Goal: Transaction & Acquisition: Purchase product/service

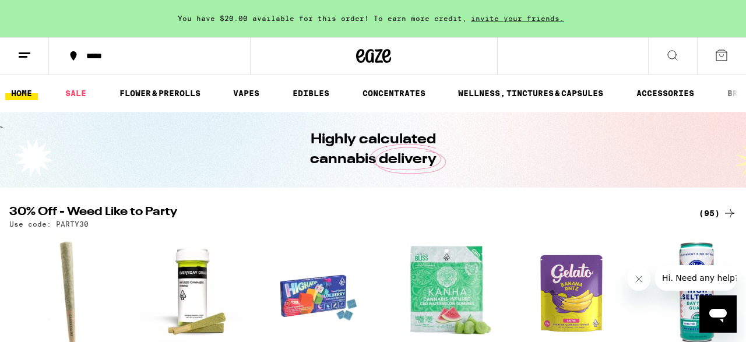
click at [719, 62] on button at bounding box center [721, 56] width 49 height 36
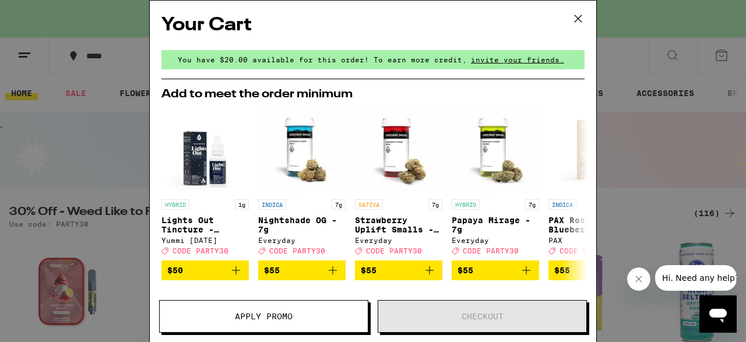
click at [579, 19] on icon at bounding box center [578, 18] width 7 height 7
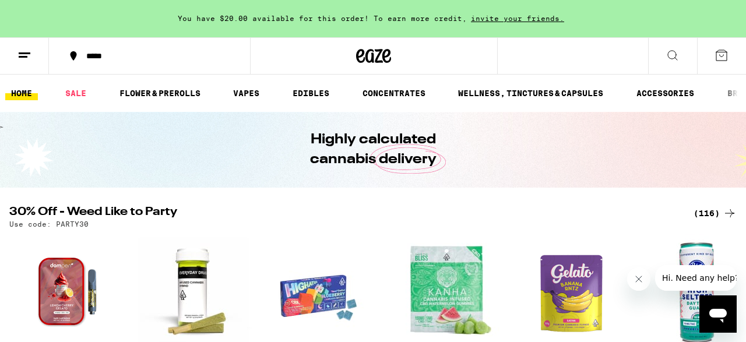
click at [720, 47] on button at bounding box center [721, 56] width 49 height 36
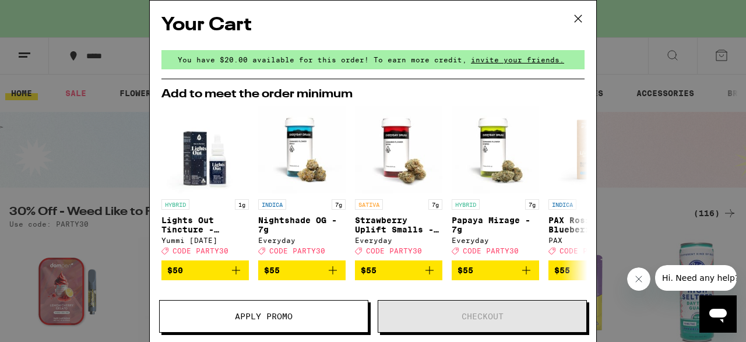
click at [579, 13] on icon at bounding box center [577, 18] width 17 height 17
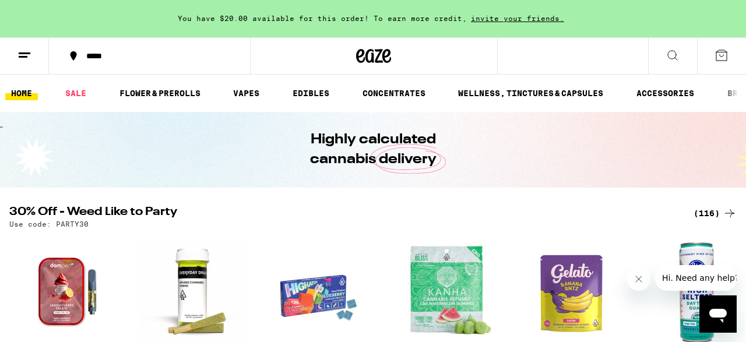
click at [675, 52] on icon at bounding box center [673, 55] width 14 height 14
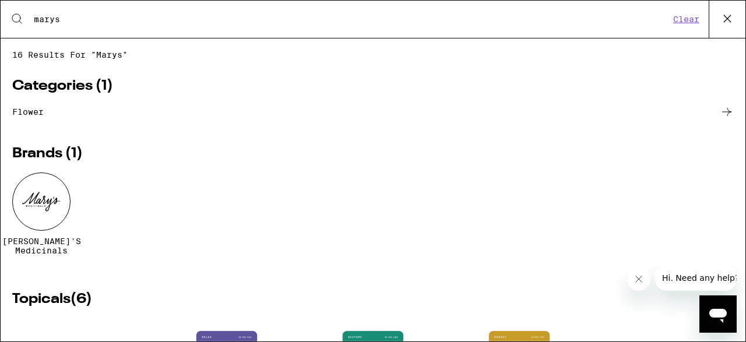
type input "marys"
click at [16, 222] on div "[PERSON_NAME]'s Medicinals" at bounding box center [41, 214] width 79 height 83
click at [23, 222] on div at bounding box center [41, 202] width 58 height 58
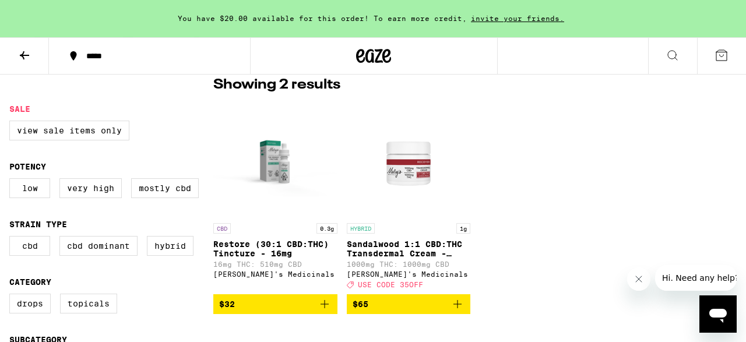
scroll to position [303, 0]
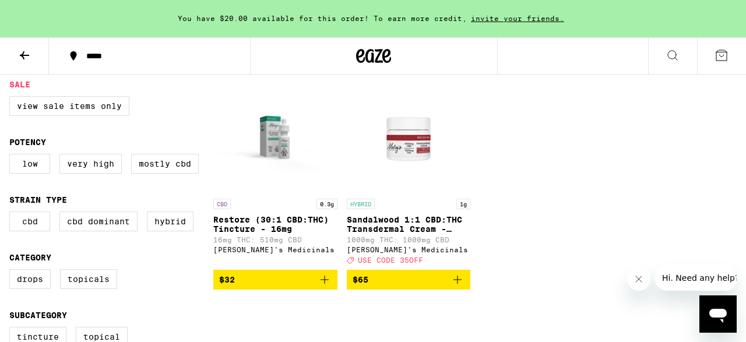
click at [456, 287] on icon "Add to bag" at bounding box center [458, 280] width 14 height 14
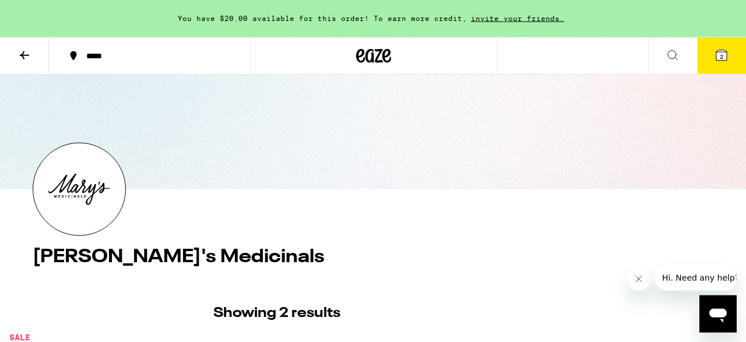
scroll to position [0, 0]
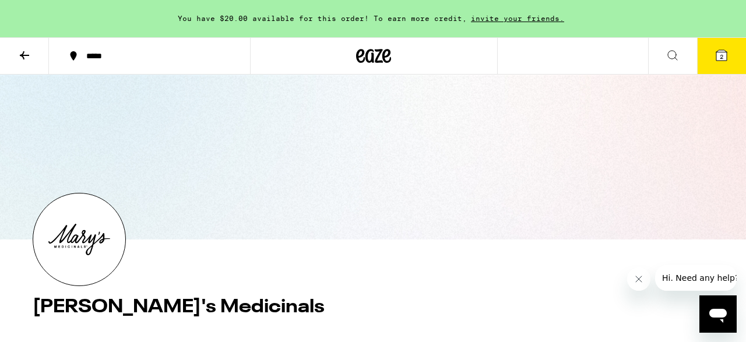
click at [676, 54] on icon at bounding box center [673, 55] width 14 height 14
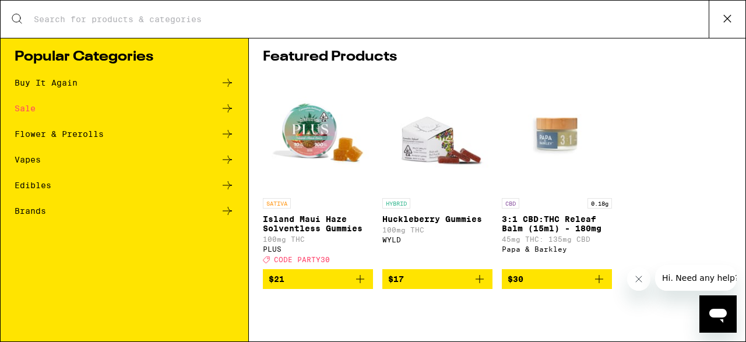
click at [349, 22] on input "Search for Products" at bounding box center [371, 19] width 676 height 10
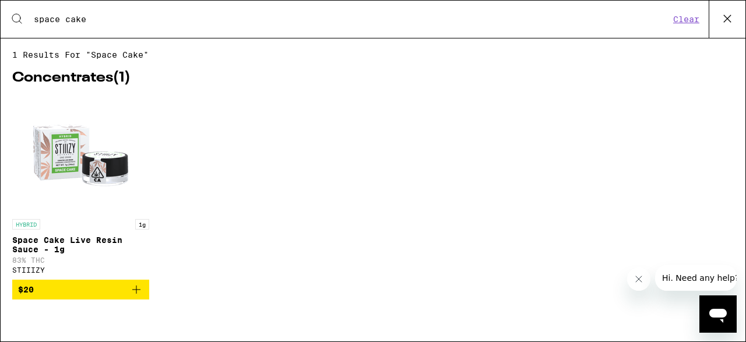
click at [132, 292] on icon "Add to bag" at bounding box center [136, 290] width 14 height 14
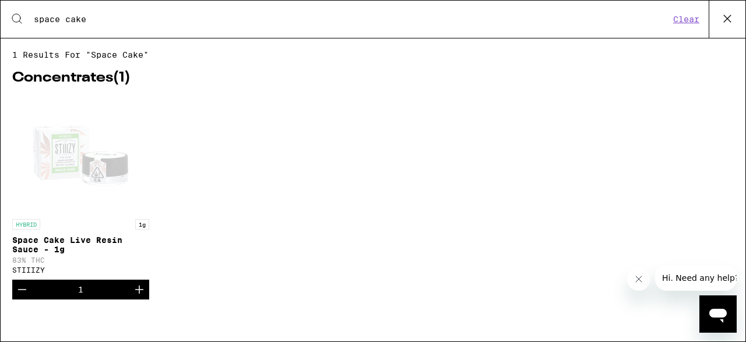
click at [160, 23] on input "space cake" at bounding box center [351, 19] width 636 height 10
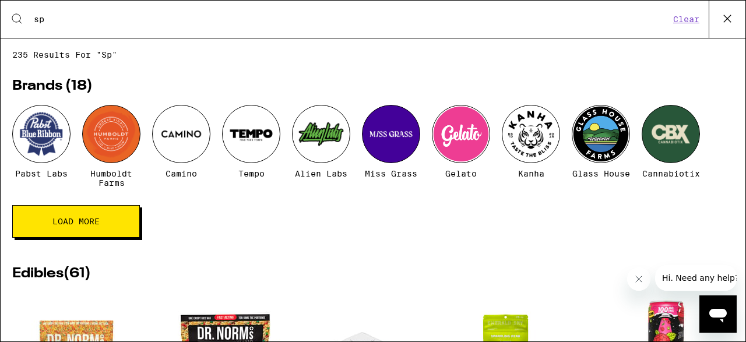
type input "s"
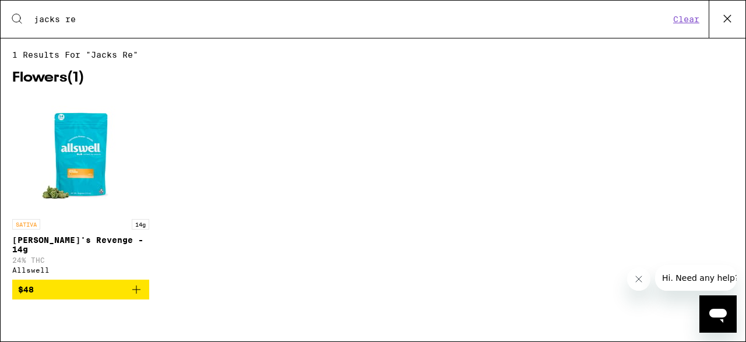
type input "jacks re"
click at [138, 287] on icon "Add to bag" at bounding box center [136, 290] width 14 height 14
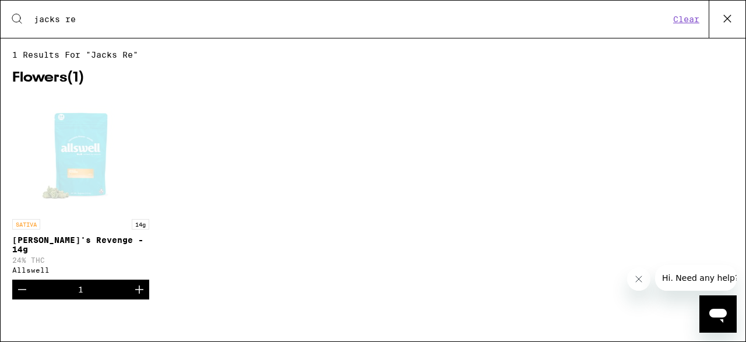
click at [226, 26] on div "Search for Products jacks re Clear" at bounding box center [373, 19] width 745 height 37
drag, startPoint x: 692, startPoint y: 15, endPoint x: 680, endPoint y: 22, distance: 13.3
click at [692, 15] on button "Clear" at bounding box center [686, 19] width 33 height 10
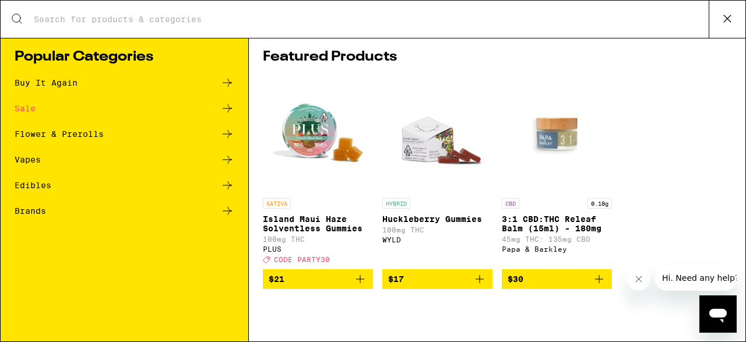
click at [308, 12] on div "Search for Products" at bounding box center [373, 19] width 745 height 37
click at [305, 23] on input "Search for Products" at bounding box center [371, 19] width 676 height 10
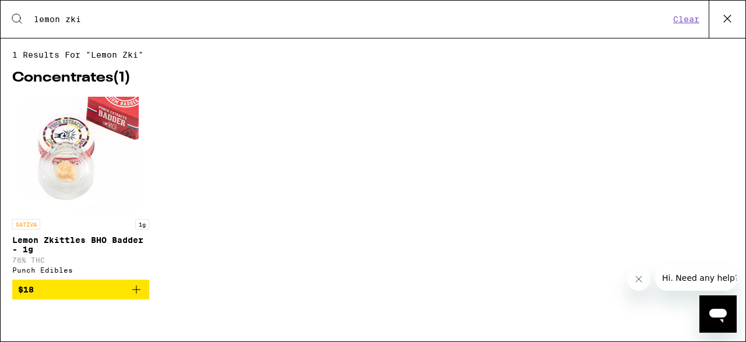
type input "lemon zki"
click at [131, 297] on icon "Add to bag" at bounding box center [136, 290] width 14 height 14
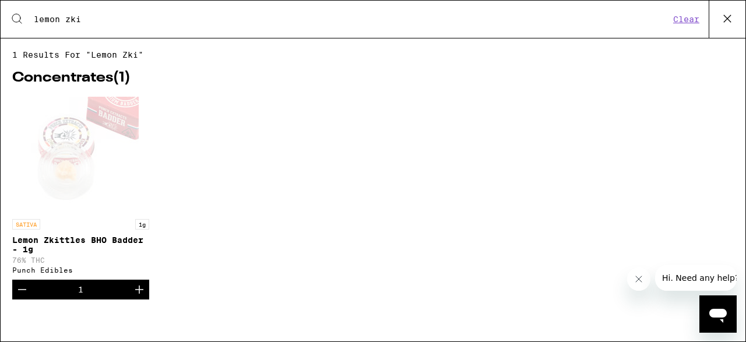
click at [690, 16] on button "Clear" at bounding box center [686, 19] width 33 height 10
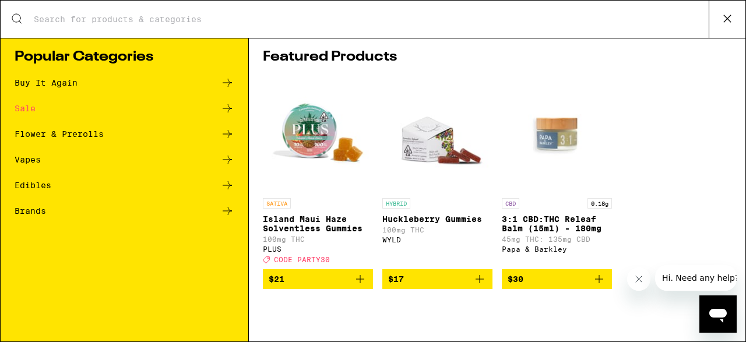
click at [313, 26] on div "Search for Products" at bounding box center [373, 19] width 745 height 37
click at [240, 24] on input "Search for Products" at bounding box center [371, 19] width 676 height 10
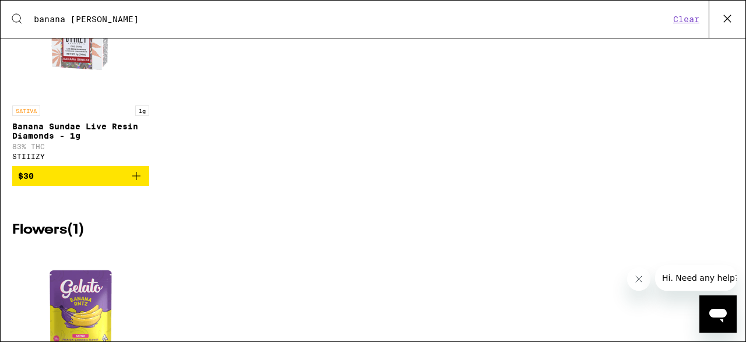
scroll to position [392, 0]
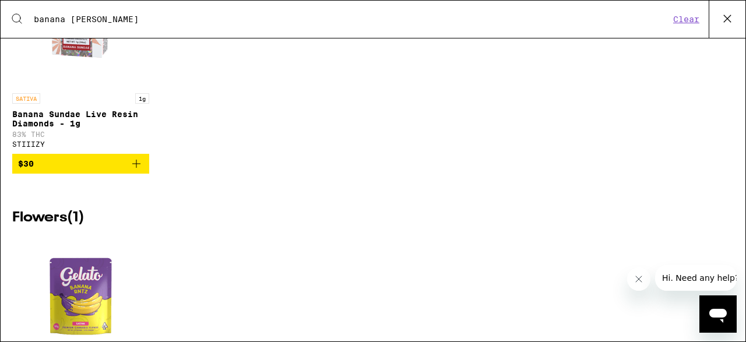
type input "banana [PERSON_NAME]"
click at [140, 171] on icon "Add to bag" at bounding box center [136, 164] width 14 height 14
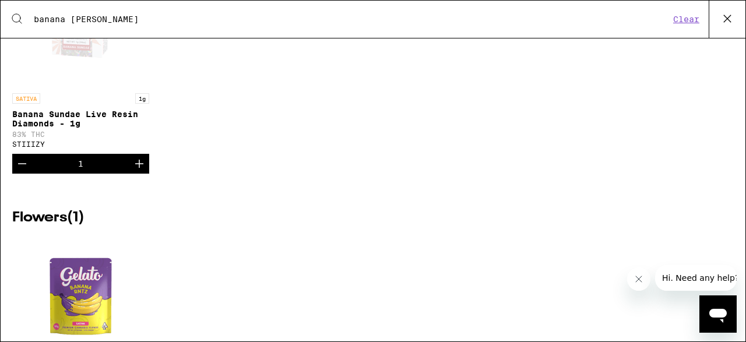
scroll to position [0, 0]
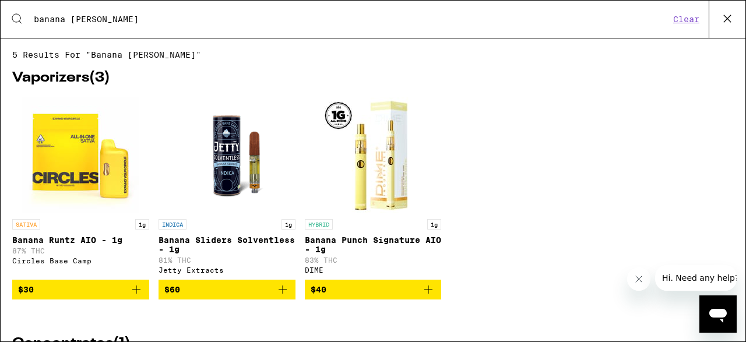
click at [726, 19] on icon at bounding box center [727, 18] width 17 height 17
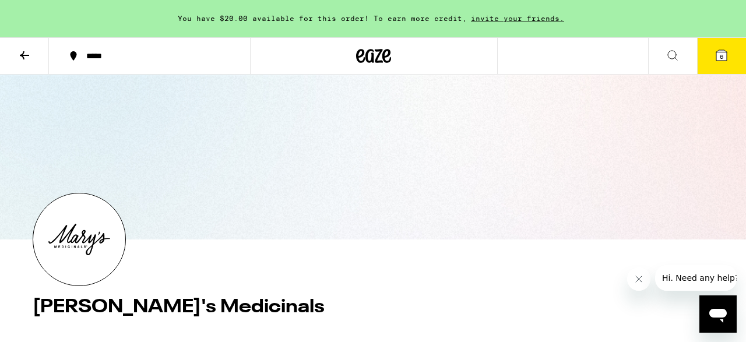
click at [726, 54] on icon at bounding box center [721, 55] width 10 height 10
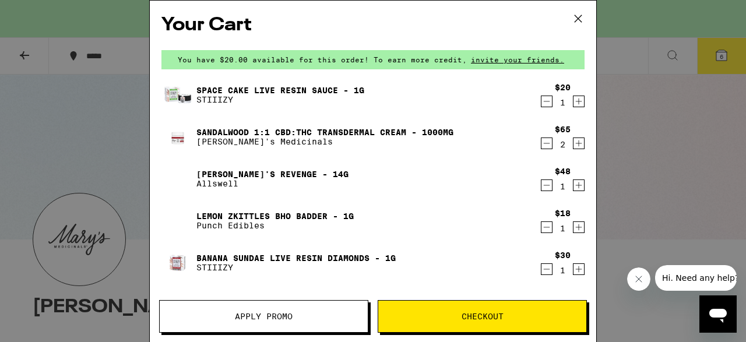
click at [579, 105] on icon "Increment" at bounding box center [579, 101] width 10 height 14
click at [583, 17] on icon at bounding box center [577, 18] width 17 height 17
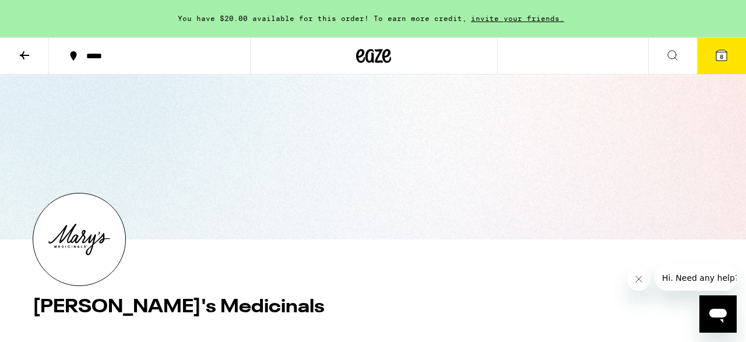
click at [92, 51] on button "*****" at bounding box center [149, 55] width 201 height 35
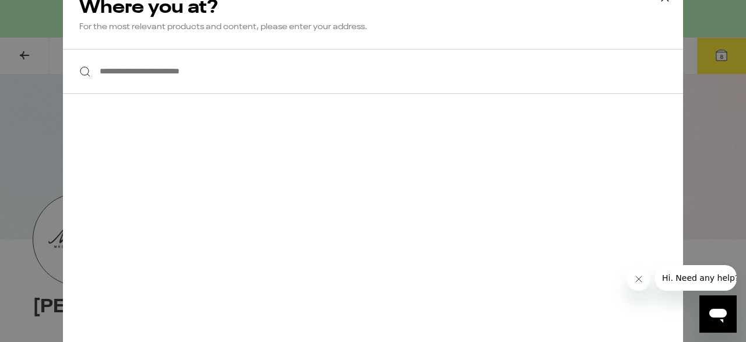
click at [131, 71] on input "**********" at bounding box center [373, 71] width 620 height 45
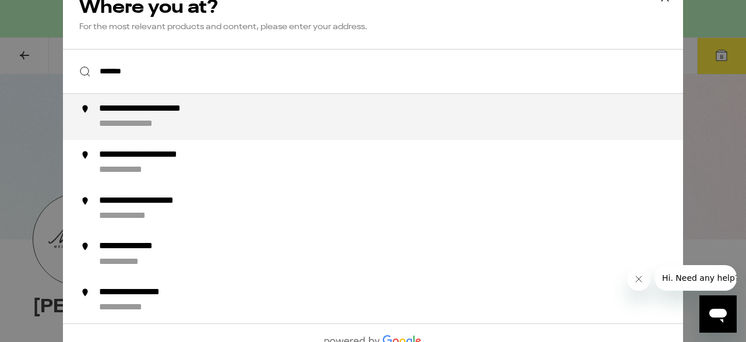
click at [118, 105] on div "**********" at bounding box center [168, 109] width 139 height 12
type input "**********"
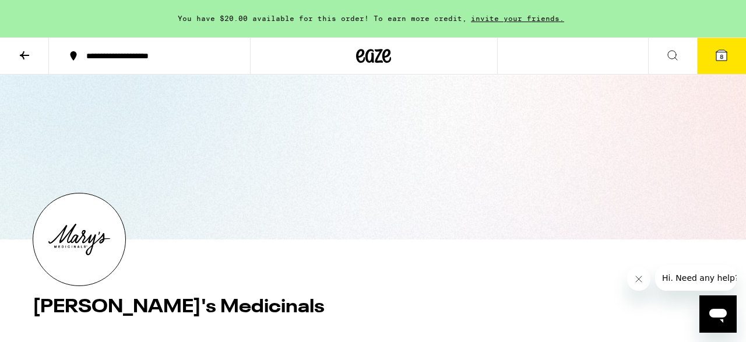
click at [681, 54] on button at bounding box center [672, 56] width 49 height 37
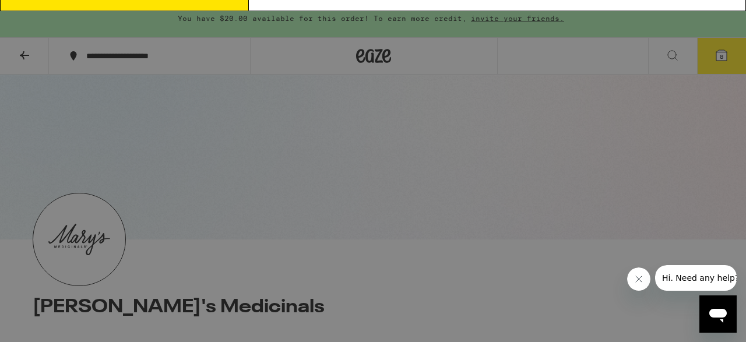
click at [295, 16] on input "Search for Products" at bounding box center [371, 19] width 676 height 10
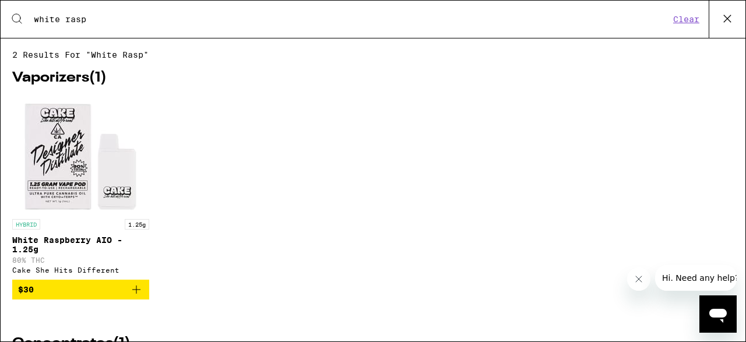
type input "white rasp"
click at [135, 292] on icon "Add to bag" at bounding box center [136, 290] width 14 height 14
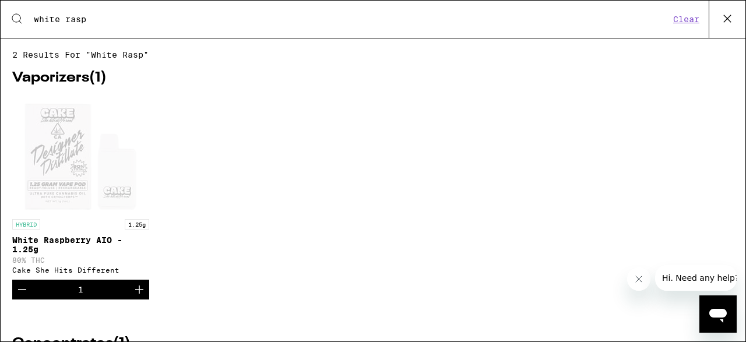
click at [727, 20] on icon at bounding box center [727, 18] width 7 height 7
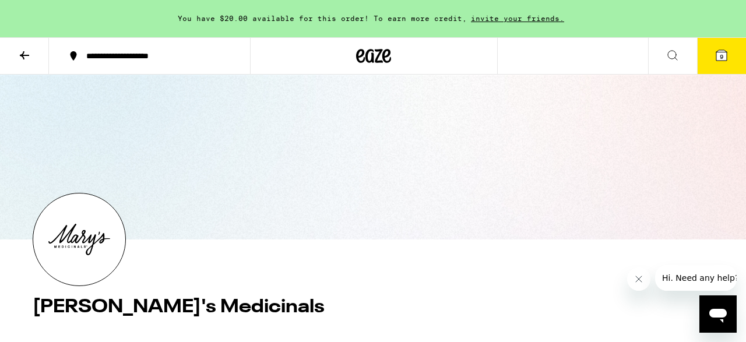
click at [712, 53] on button "9" at bounding box center [721, 56] width 49 height 36
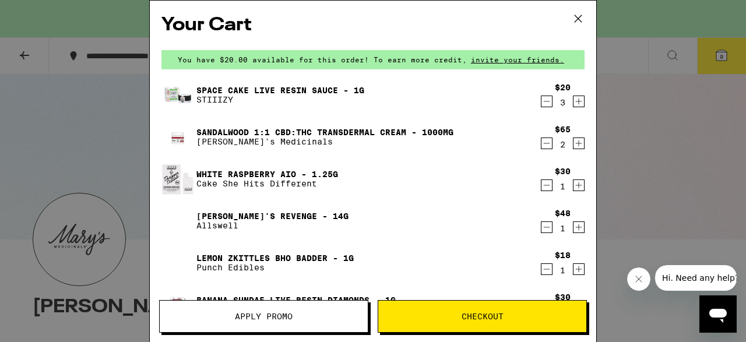
click at [498, 319] on span "Checkout" at bounding box center [483, 316] width 42 height 8
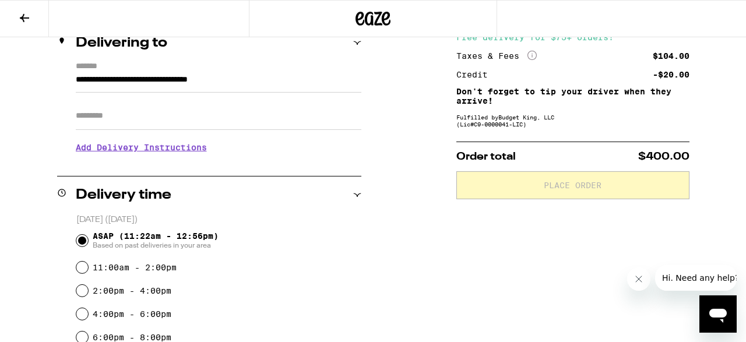
scroll to position [182, 0]
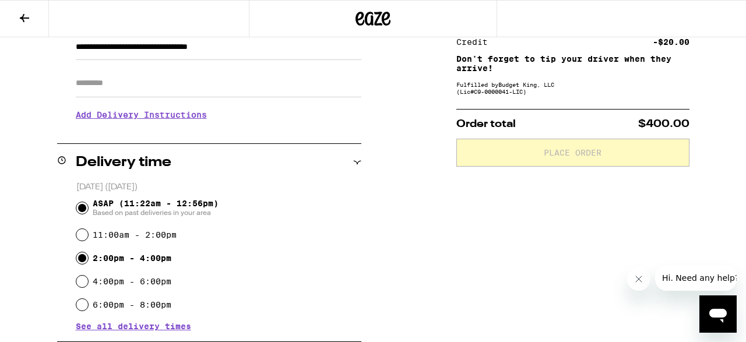
click at [80, 262] on input "2:00pm - 4:00pm" at bounding box center [82, 258] width 12 height 12
radio input "true"
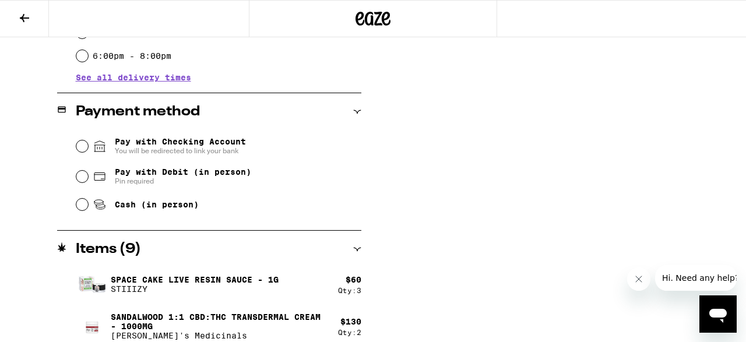
scroll to position [424, 0]
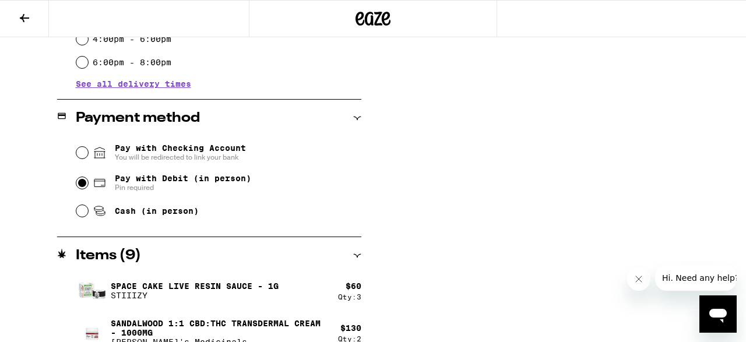
click at [84, 184] on input "Pay with Debit (in person) Pin required" at bounding box center [82, 183] width 12 height 12
radio input "true"
click at [474, 140] on div "Subtotal $316.00 Delivery $5.00 Free delivery for $75+ orders! Taxes & Fees Mor…" at bounding box center [572, 122] width 233 height 810
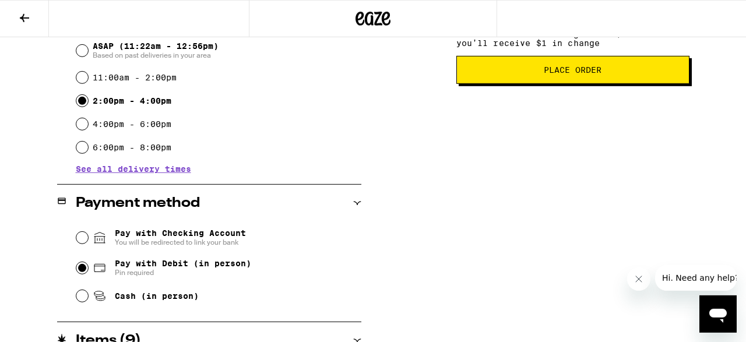
scroll to position [184, 0]
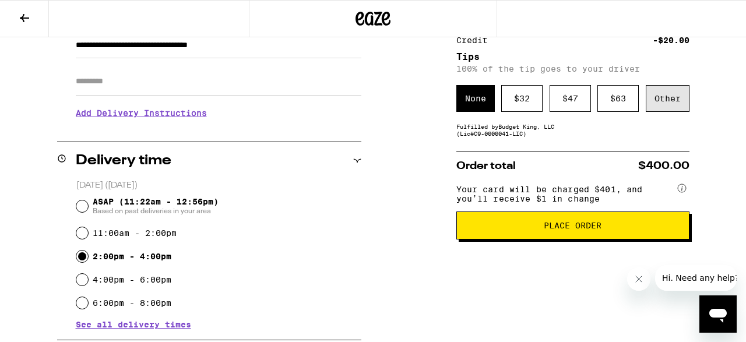
click at [670, 98] on div "Other" at bounding box center [668, 98] width 44 height 27
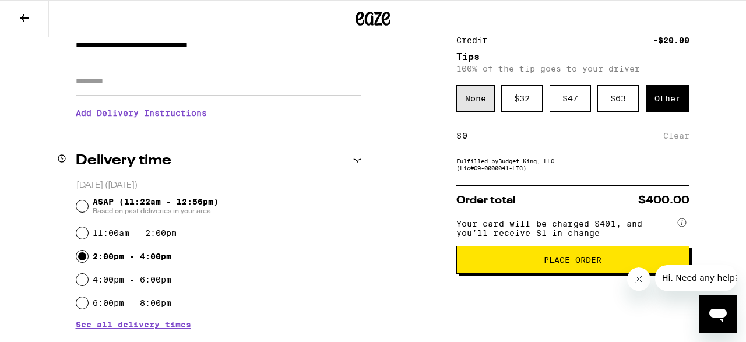
click at [473, 109] on div "None" at bounding box center [475, 98] width 38 height 27
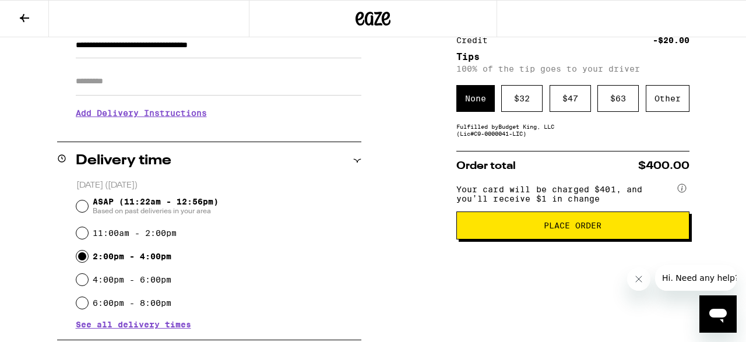
click at [594, 230] on span "Place Order" at bounding box center [573, 225] width 58 height 8
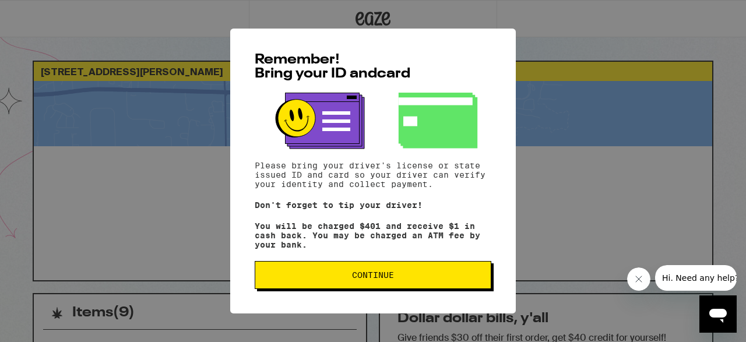
click at [412, 286] on button "Continue" at bounding box center [373, 275] width 237 height 28
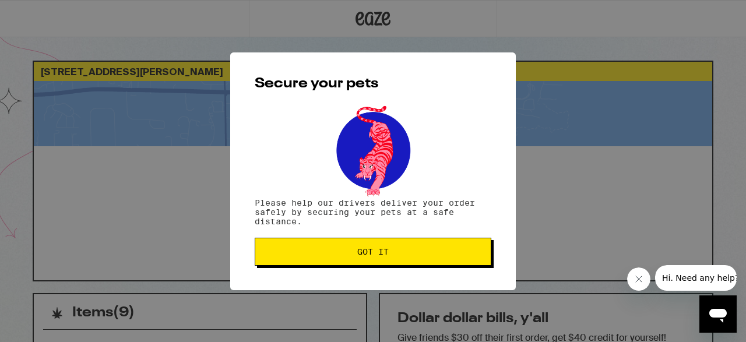
click at [428, 256] on span "Got it" at bounding box center [373, 252] width 217 height 8
